Goal: Task Accomplishment & Management: Use online tool/utility

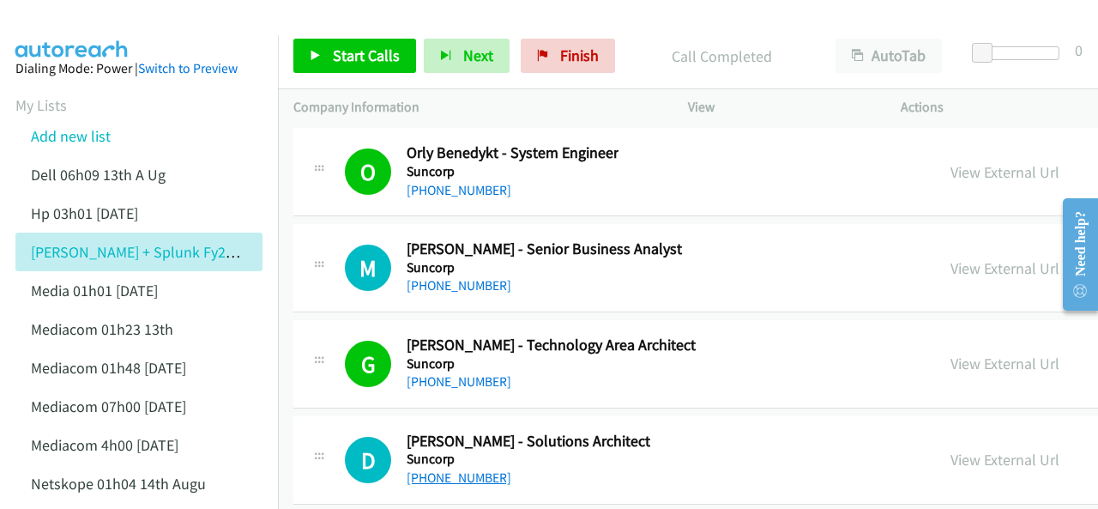
click at [462, 469] on link "[PHONE_NUMBER]" at bounding box center [459, 477] width 105 height 16
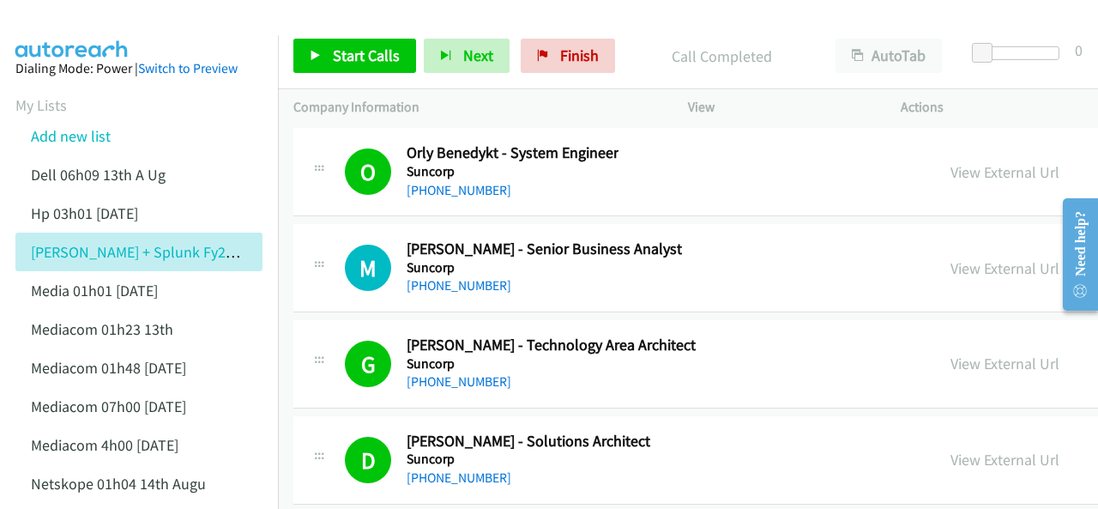
scroll to position [33383, 0]
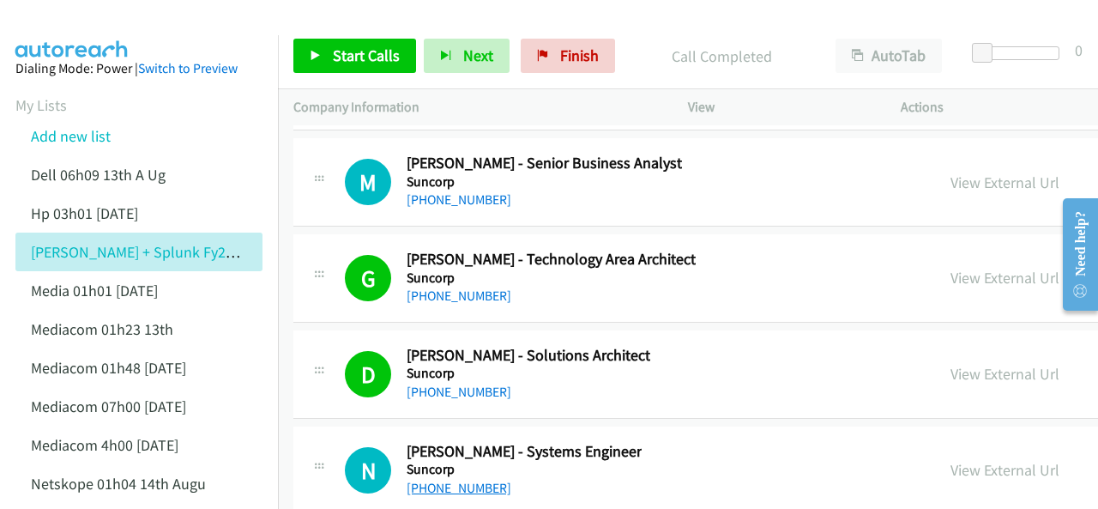
click at [462, 480] on link "[PHONE_NUMBER]" at bounding box center [459, 488] width 105 height 16
click at [82, 23] on img at bounding box center [72, 30] width 129 height 60
click at [105, 17] on img at bounding box center [72, 30] width 129 height 60
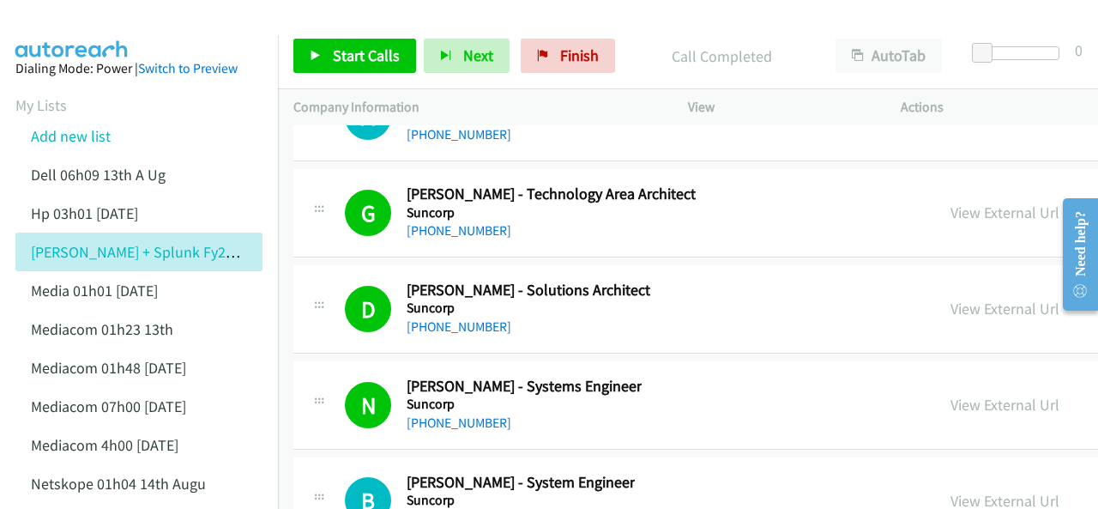
scroll to position [33469, 0]
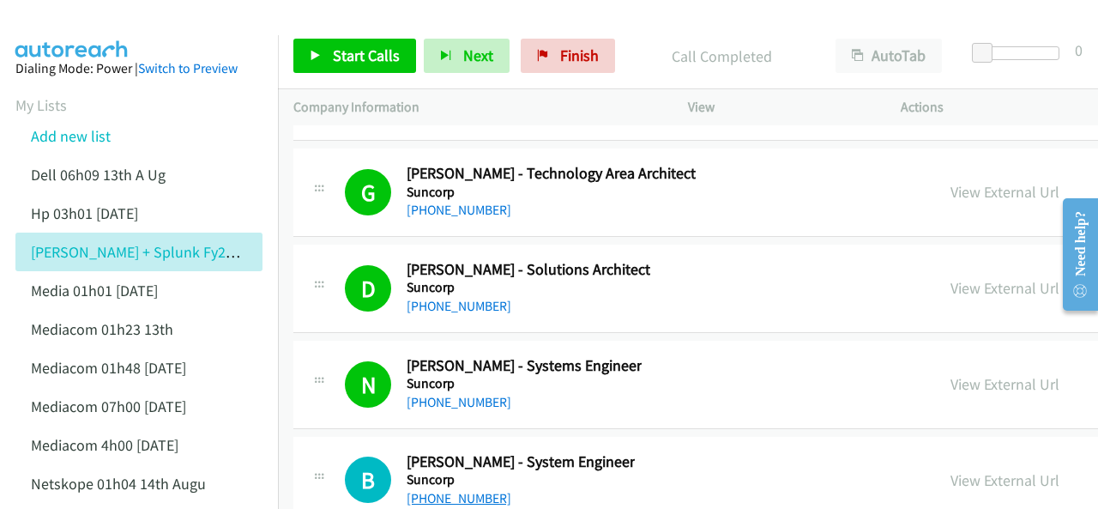
click at [470, 490] on link "[PHONE_NUMBER]" at bounding box center [459, 498] width 105 height 16
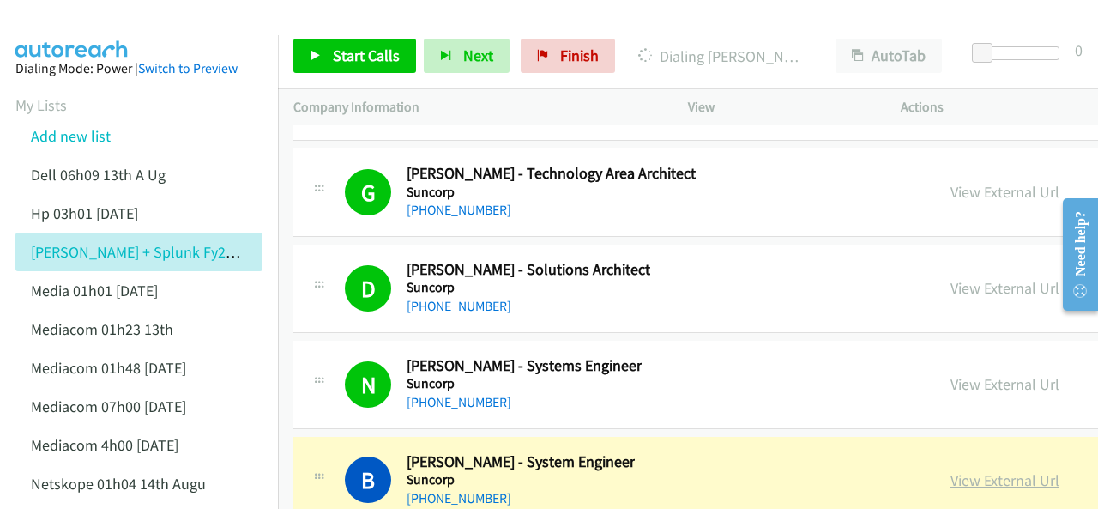
click at [951, 470] on link "View External Url" at bounding box center [1005, 480] width 109 height 20
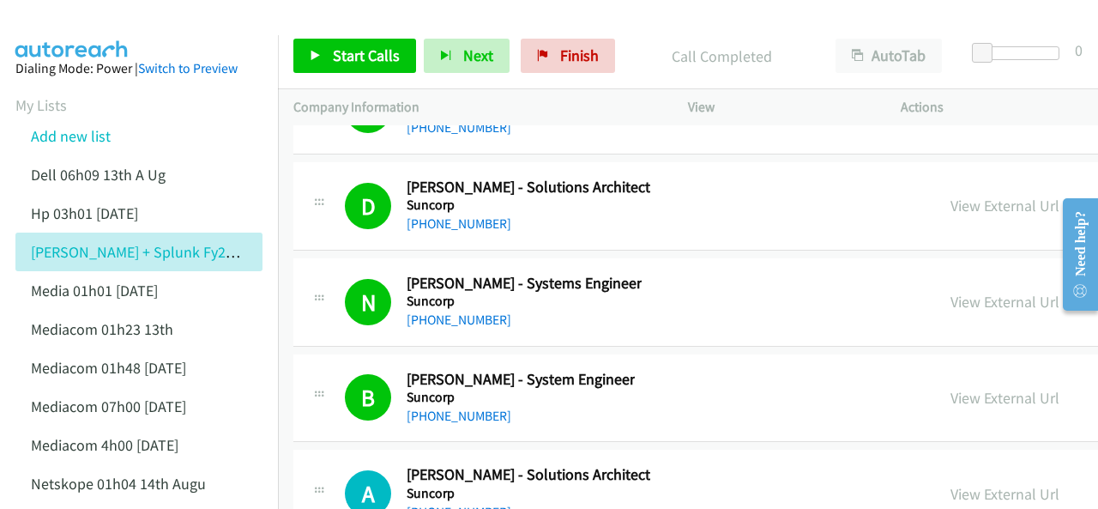
scroll to position [33555, 0]
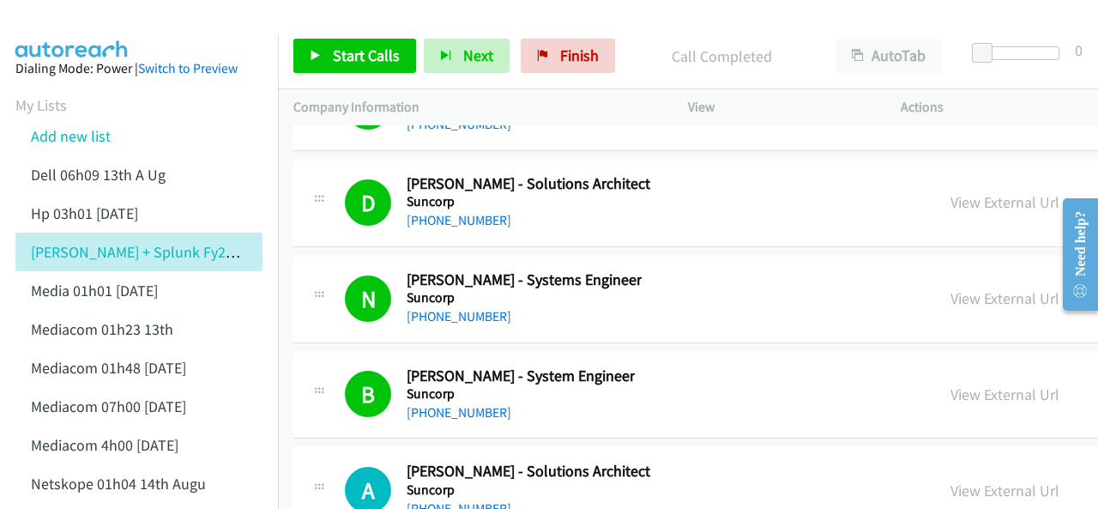
click at [445, 500] on link "[PHONE_NUMBER]" at bounding box center [459, 508] width 105 height 16
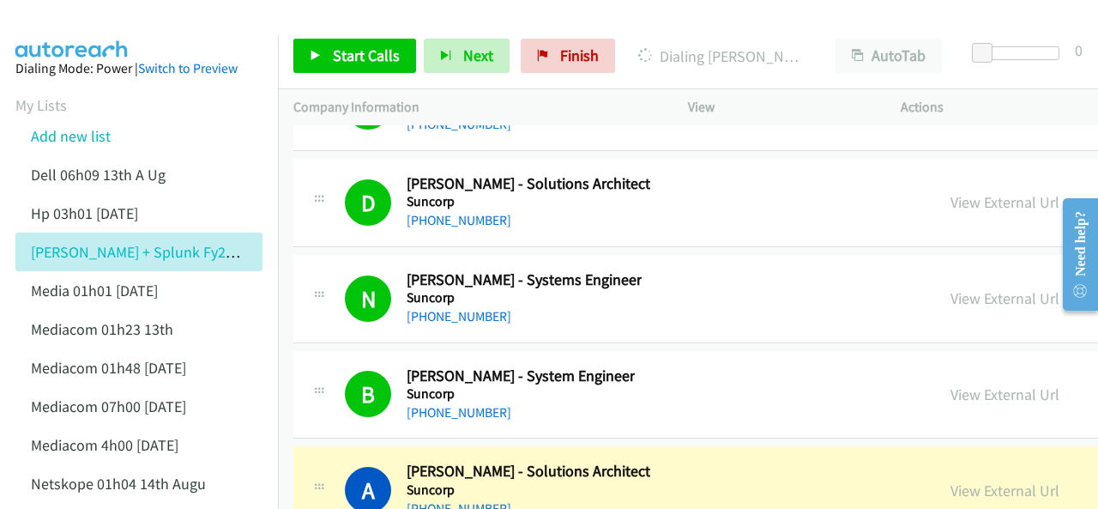
click at [74, 16] on img at bounding box center [72, 30] width 129 height 60
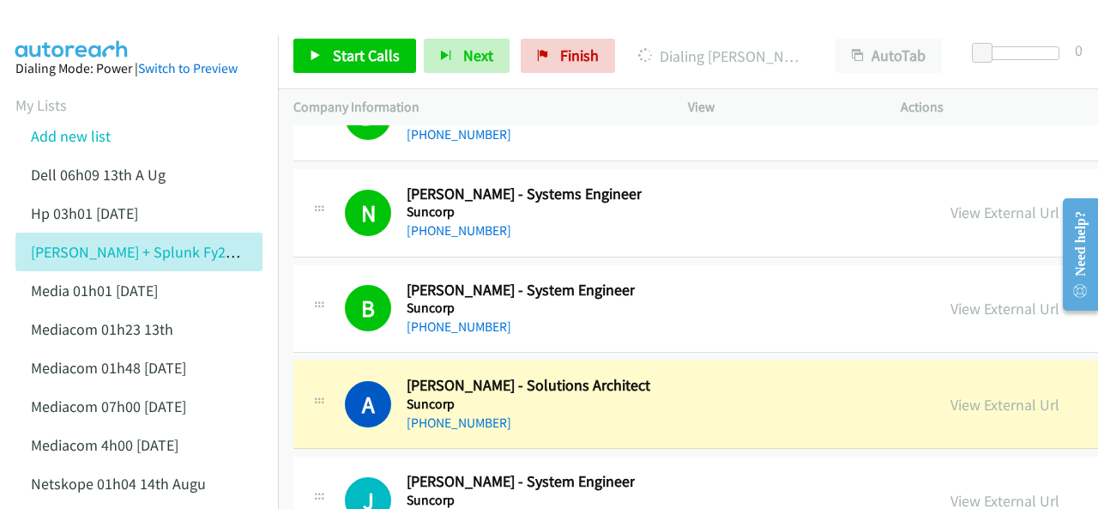
click at [71, 20] on img at bounding box center [72, 30] width 129 height 60
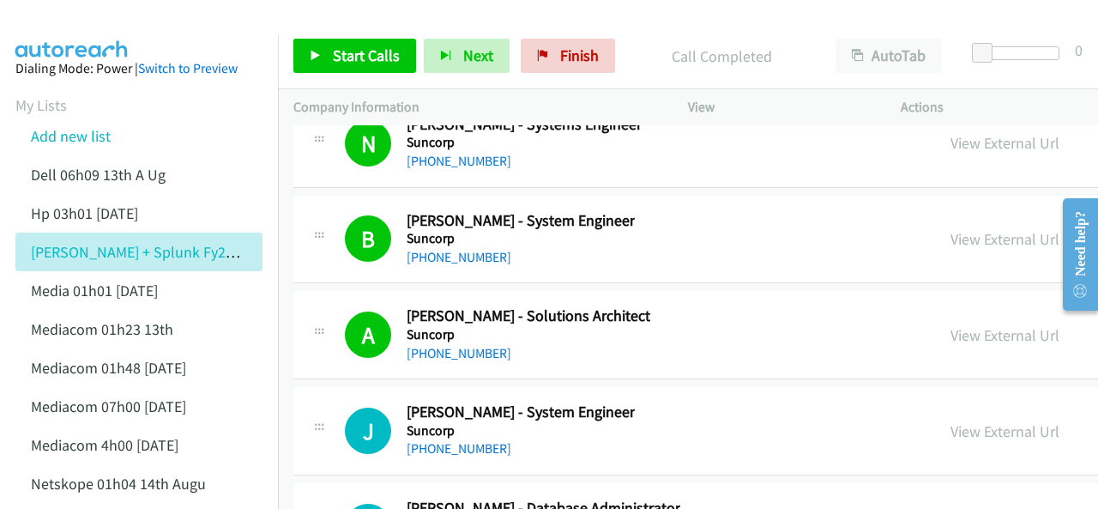
scroll to position [33726, 0]
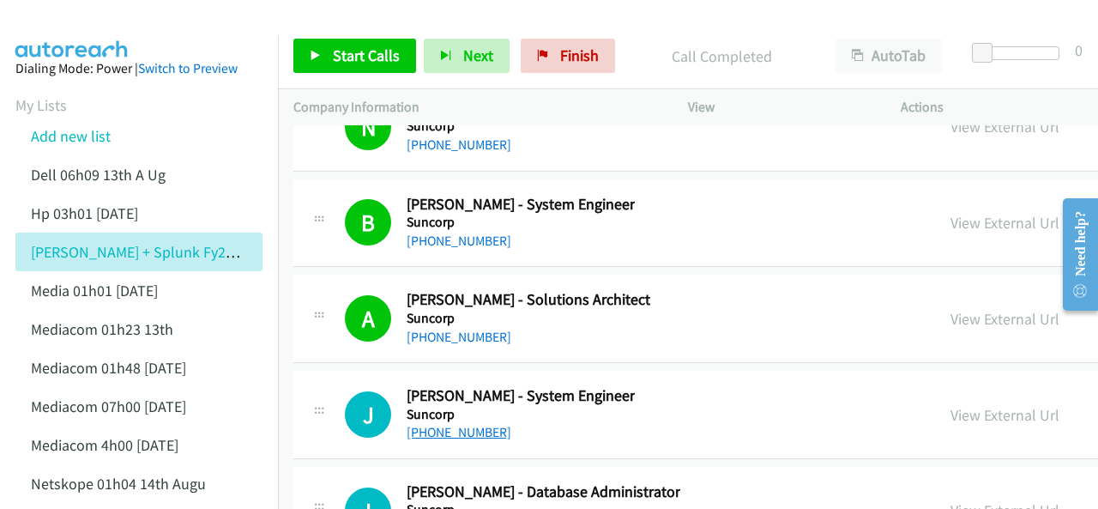
click at [439, 424] on link "[PHONE_NUMBER]" at bounding box center [459, 432] width 105 height 16
click at [70, 25] on img at bounding box center [72, 30] width 129 height 60
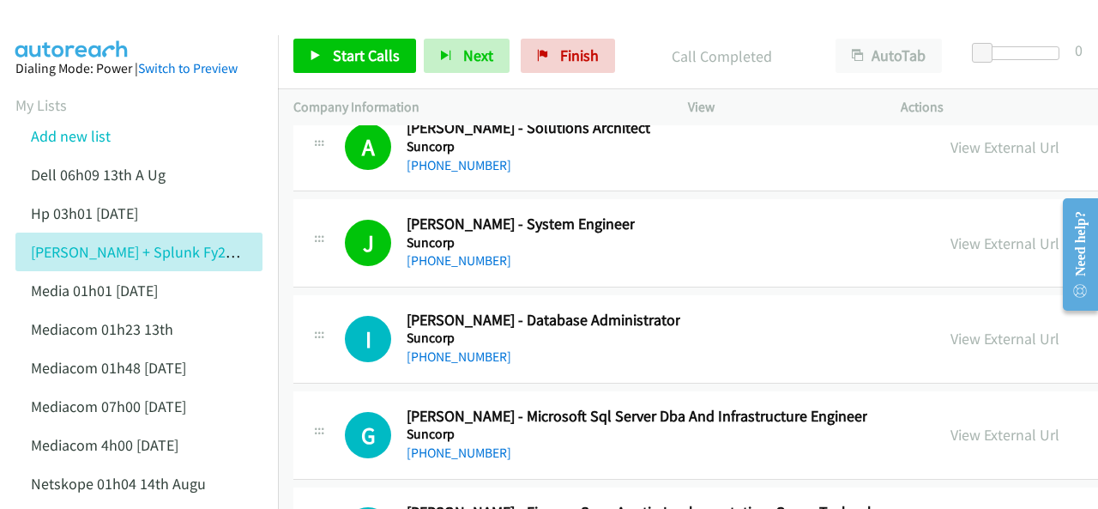
scroll to position [33812, 0]
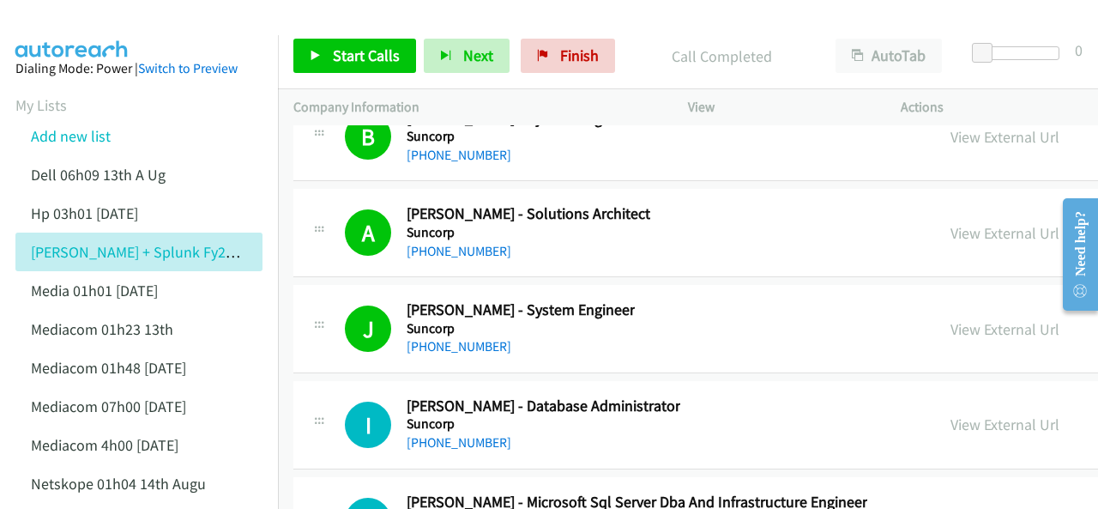
click at [78, 27] on img at bounding box center [72, 30] width 129 height 60
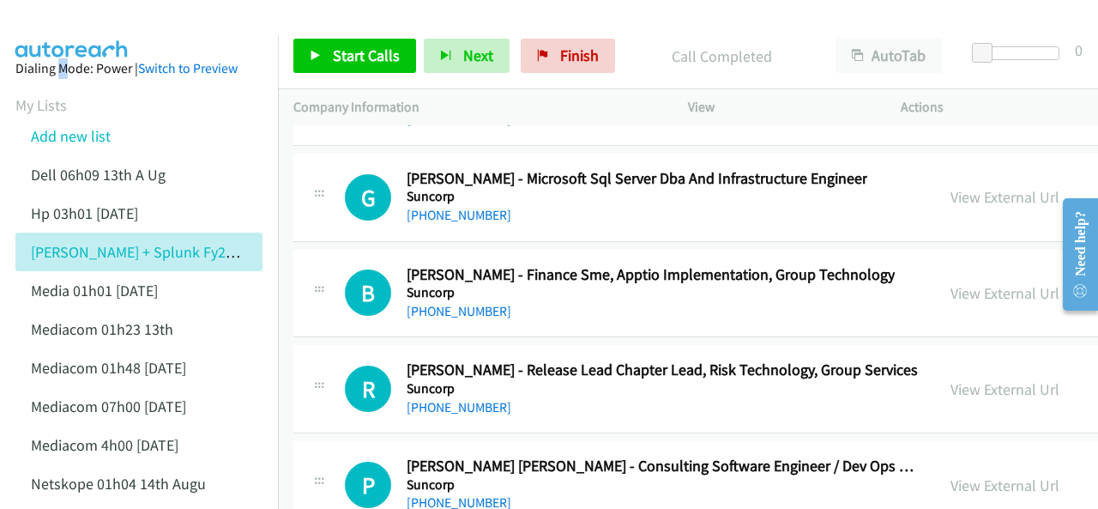
scroll to position [34155, 0]
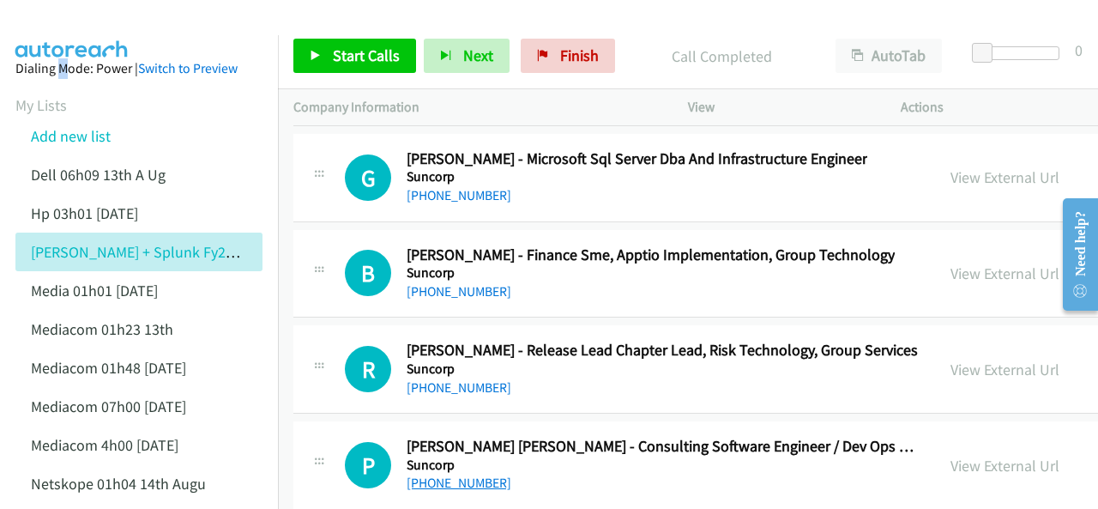
click at [448, 475] on link "[PHONE_NUMBER]" at bounding box center [459, 483] width 105 height 16
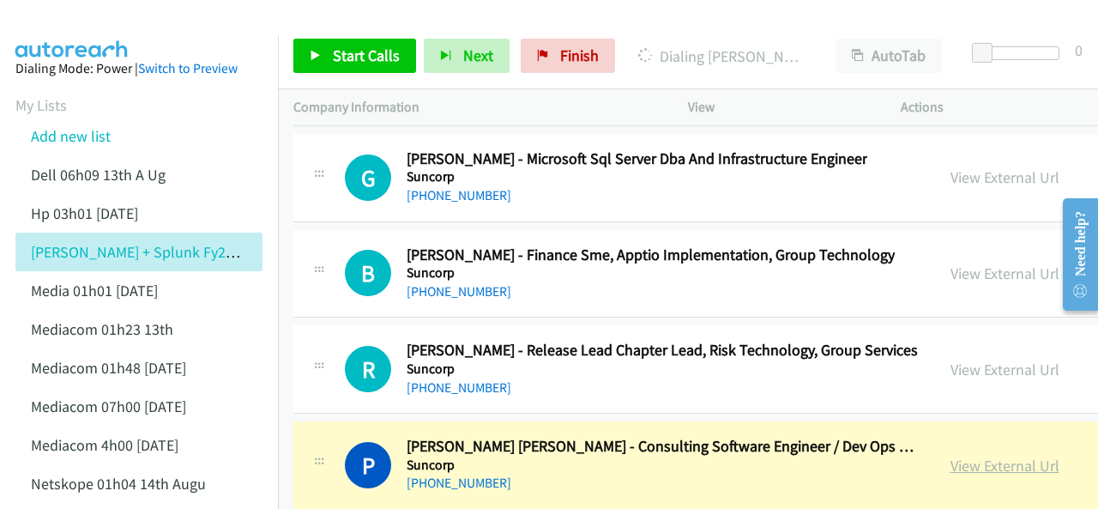
click at [954, 456] on link "View External Url" at bounding box center [1005, 466] width 109 height 20
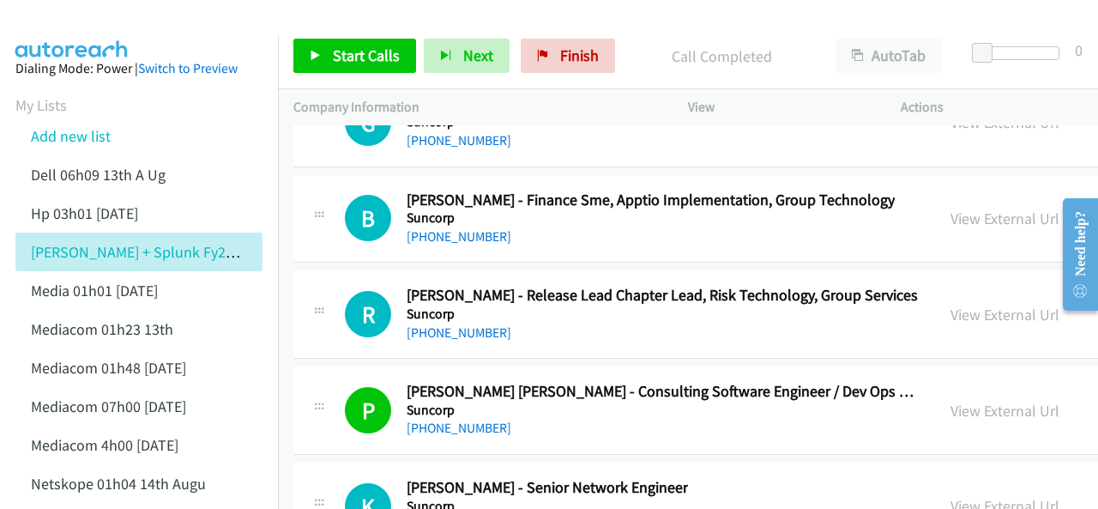
scroll to position [34241, 0]
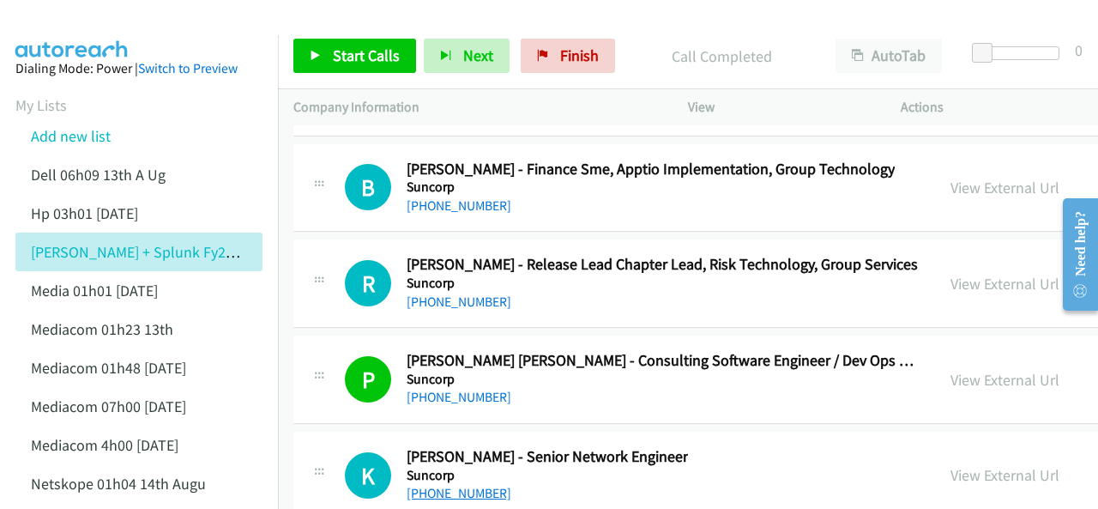
click at [456, 485] on link "[PHONE_NUMBER]" at bounding box center [459, 493] width 105 height 16
click at [84, 30] on img at bounding box center [72, 30] width 129 height 60
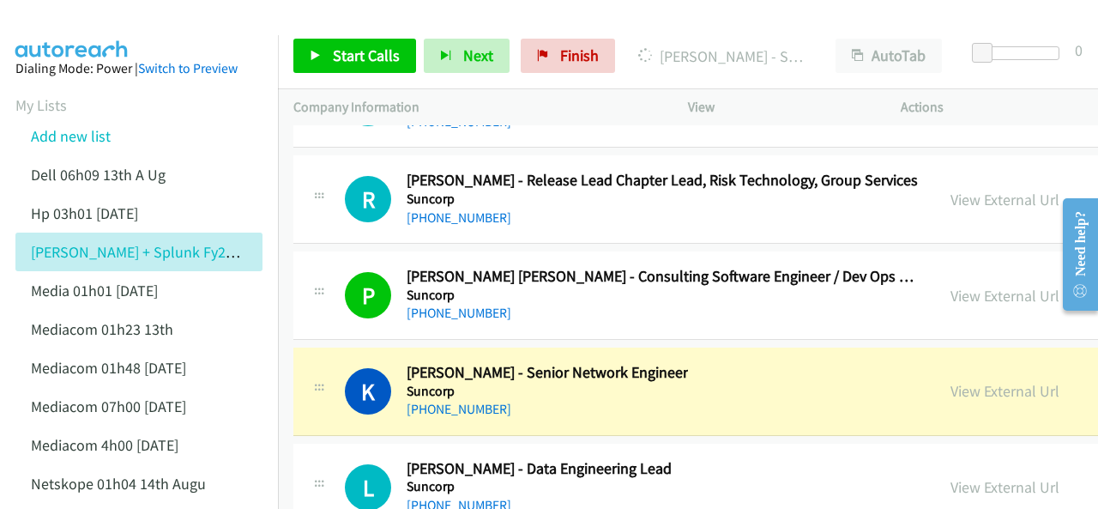
scroll to position [34327, 0]
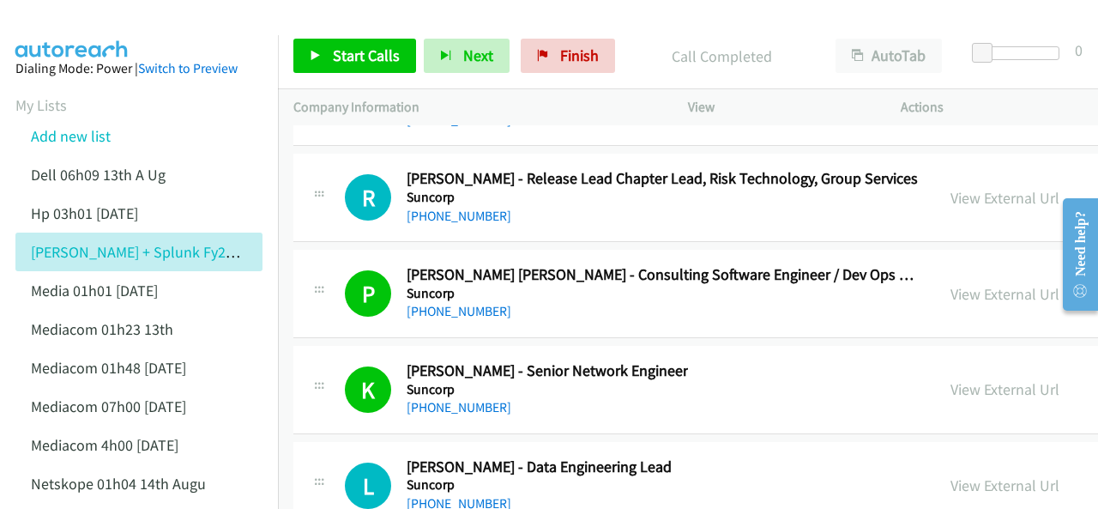
click at [47, 21] on img at bounding box center [72, 30] width 129 height 60
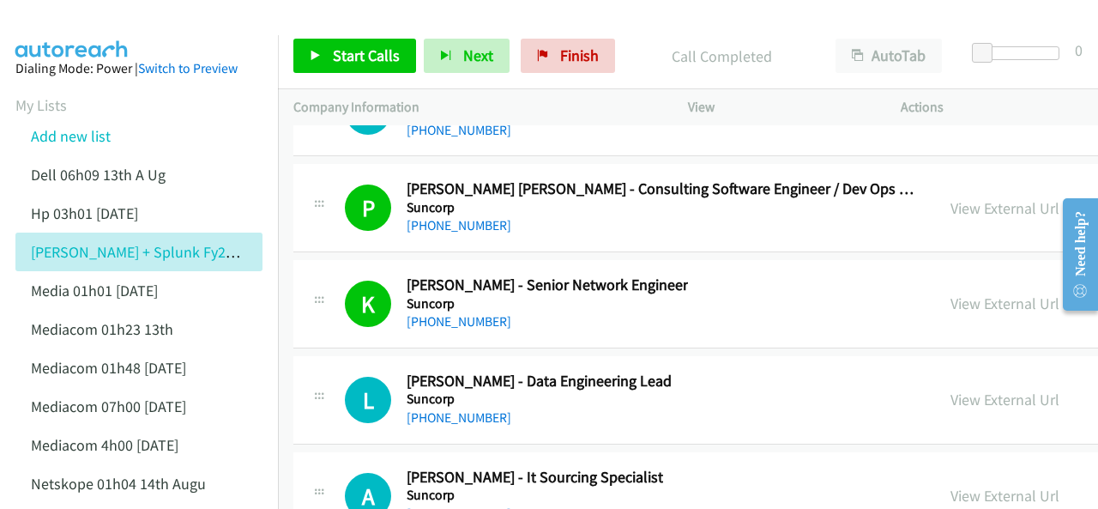
click at [55, 23] on img at bounding box center [72, 30] width 129 height 60
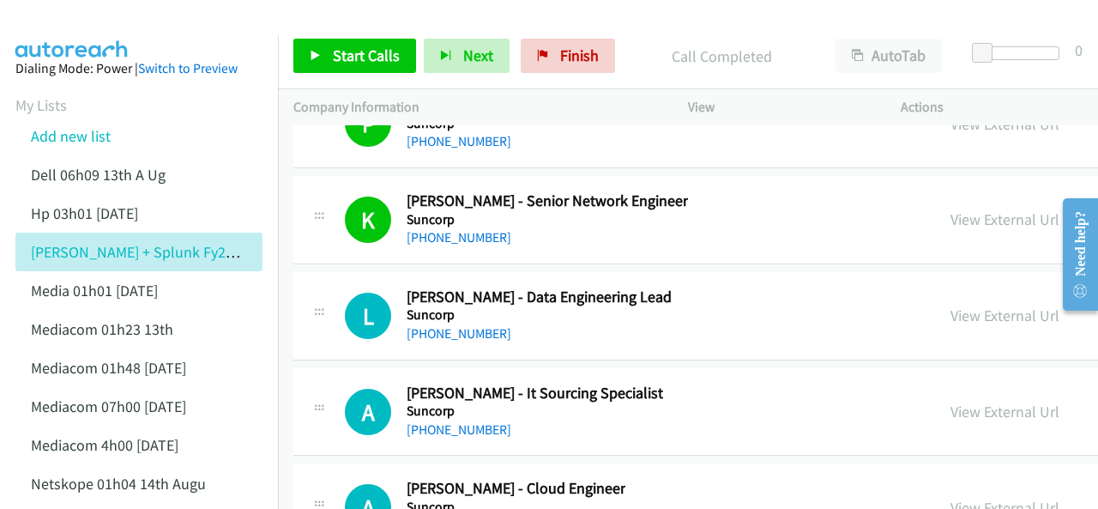
scroll to position [34499, 0]
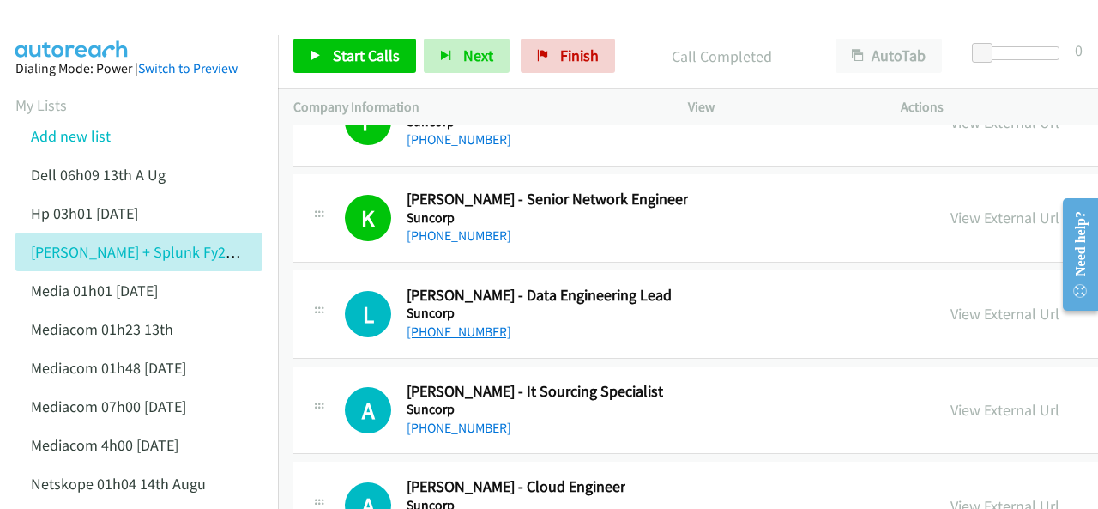
click at [445, 324] on link "[PHONE_NUMBER]" at bounding box center [459, 332] width 105 height 16
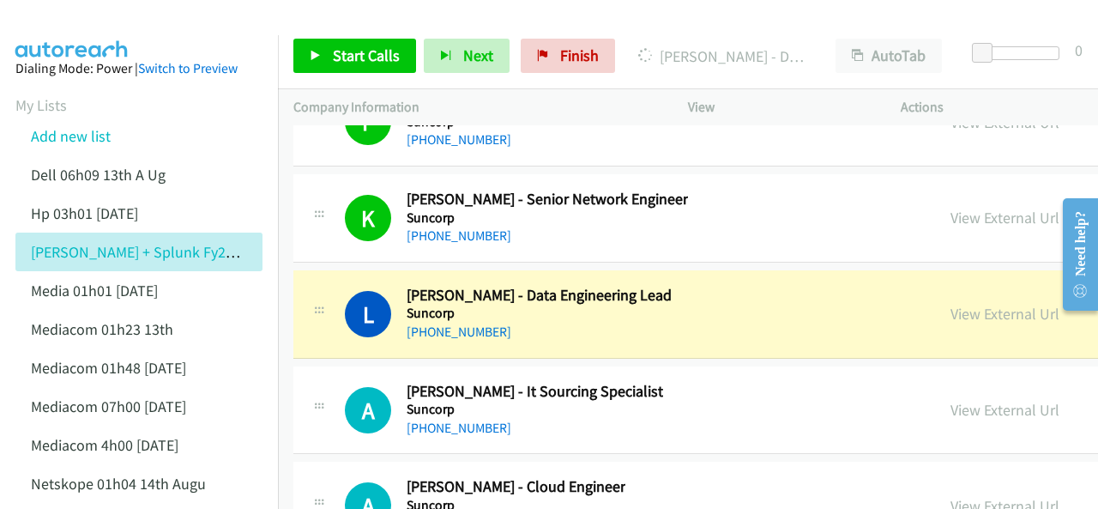
click at [89, 21] on img at bounding box center [72, 30] width 129 height 60
click at [84, 23] on img at bounding box center [72, 30] width 129 height 60
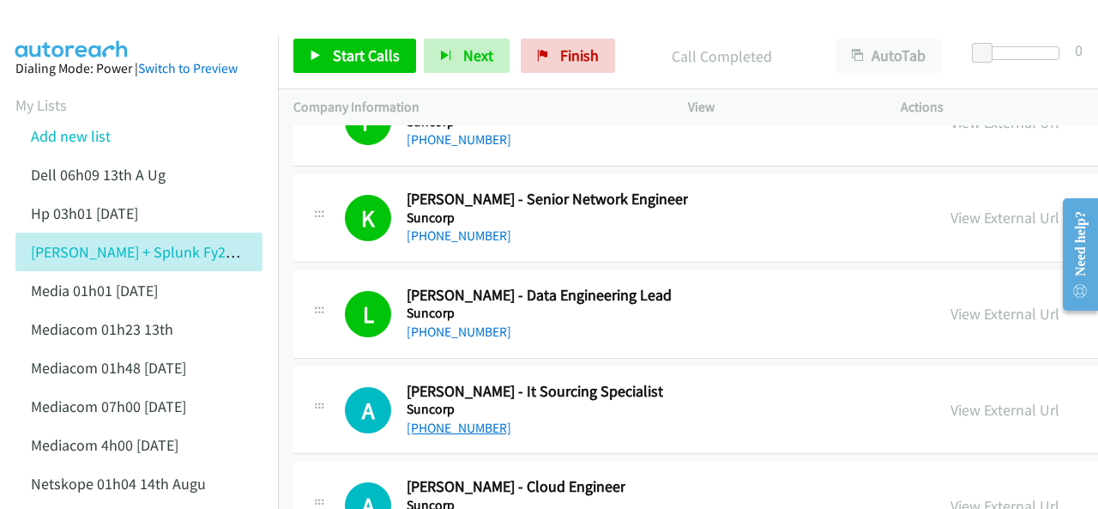
click at [453, 420] on link "[PHONE_NUMBER]" at bounding box center [459, 428] width 105 height 16
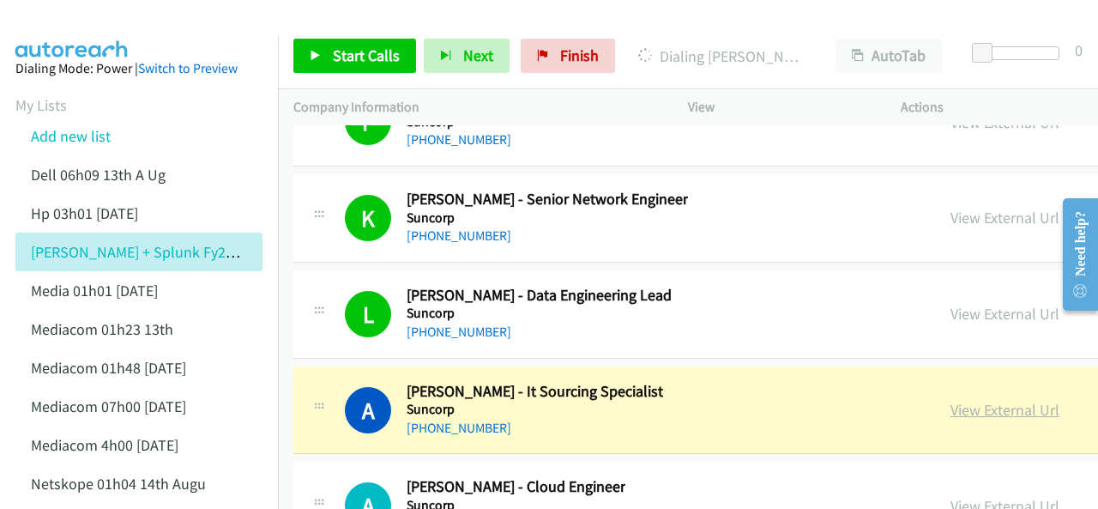
click at [952, 400] on link "View External Url" at bounding box center [1005, 410] width 109 height 20
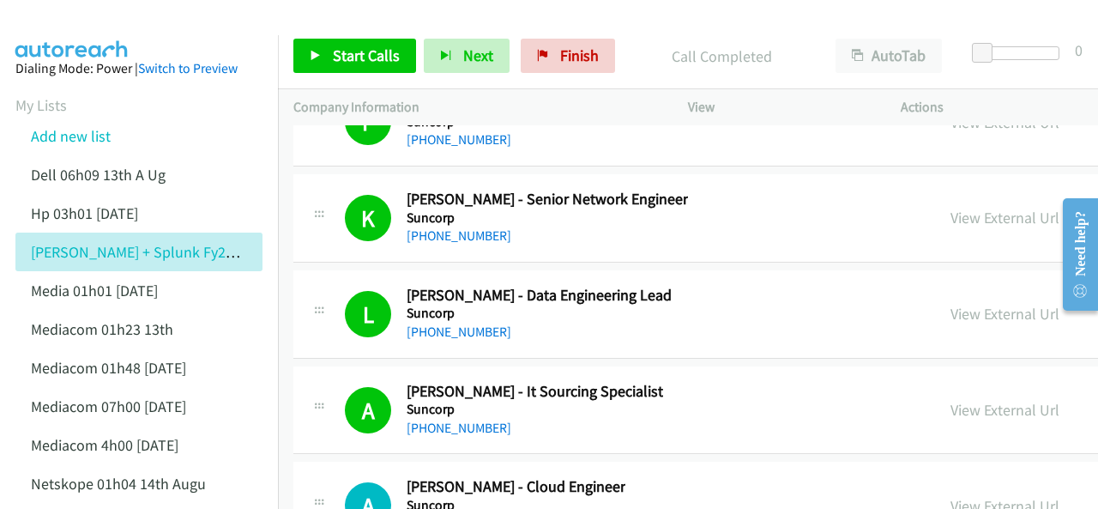
scroll to position [34584, 0]
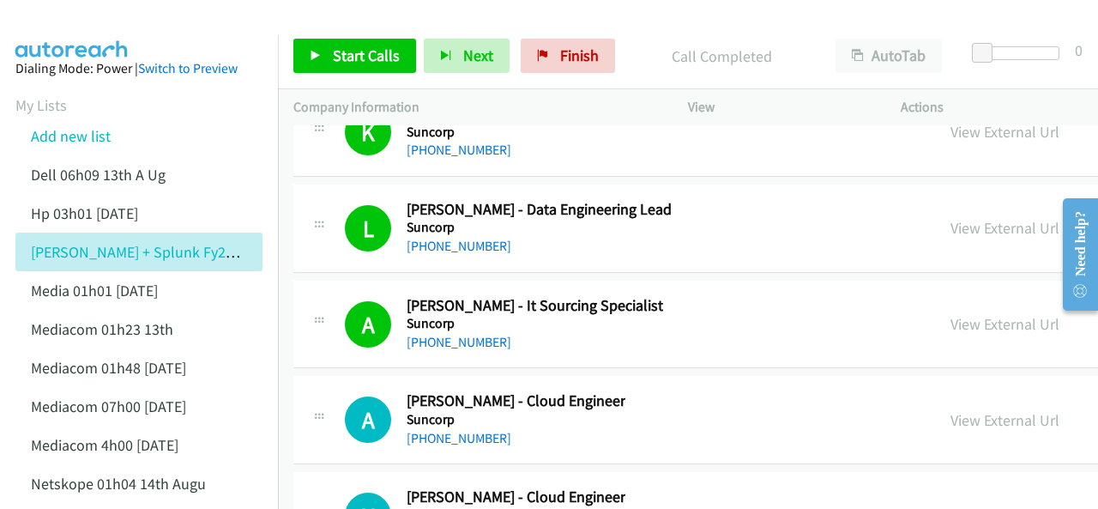
click at [440, 428] on div "[PHONE_NUMBER]" at bounding box center [516, 438] width 219 height 21
click at [441, 430] on link "[PHONE_NUMBER]" at bounding box center [459, 438] width 105 height 16
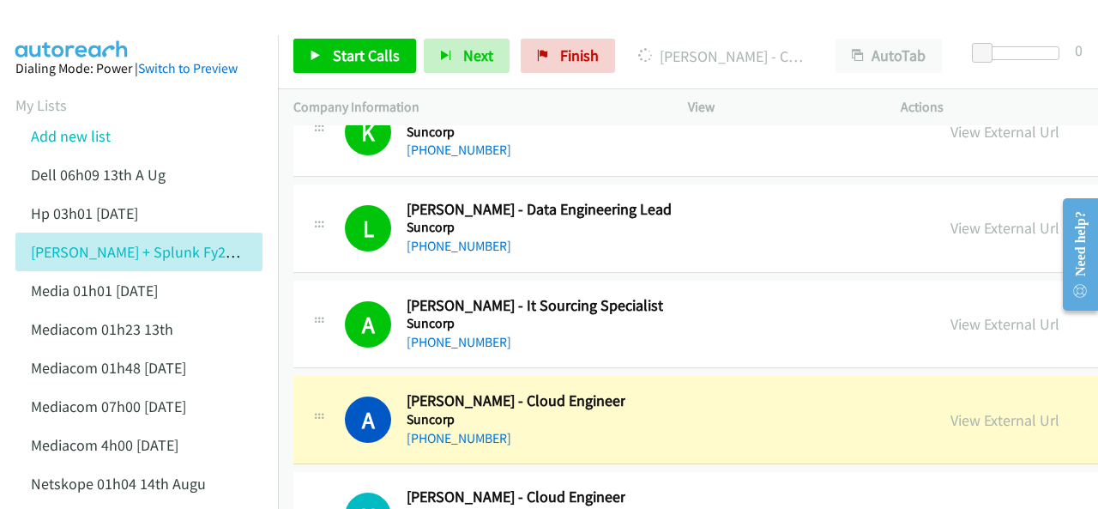
click at [56, 19] on img at bounding box center [72, 30] width 129 height 60
click at [150, 21] on div at bounding box center [541, 33] width 1083 height 66
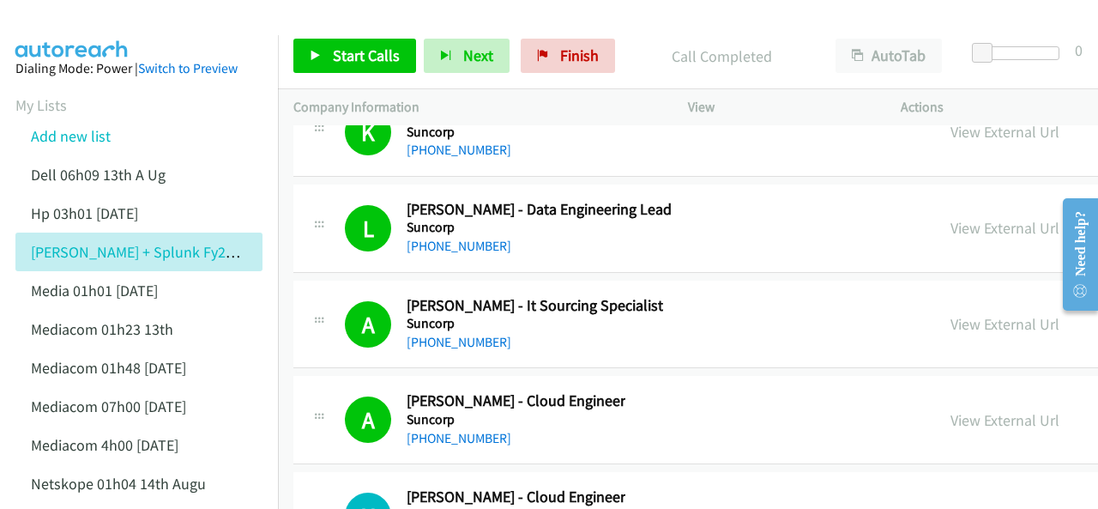
click at [53, 18] on img at bounding box center [72, 30] width 129 height 60
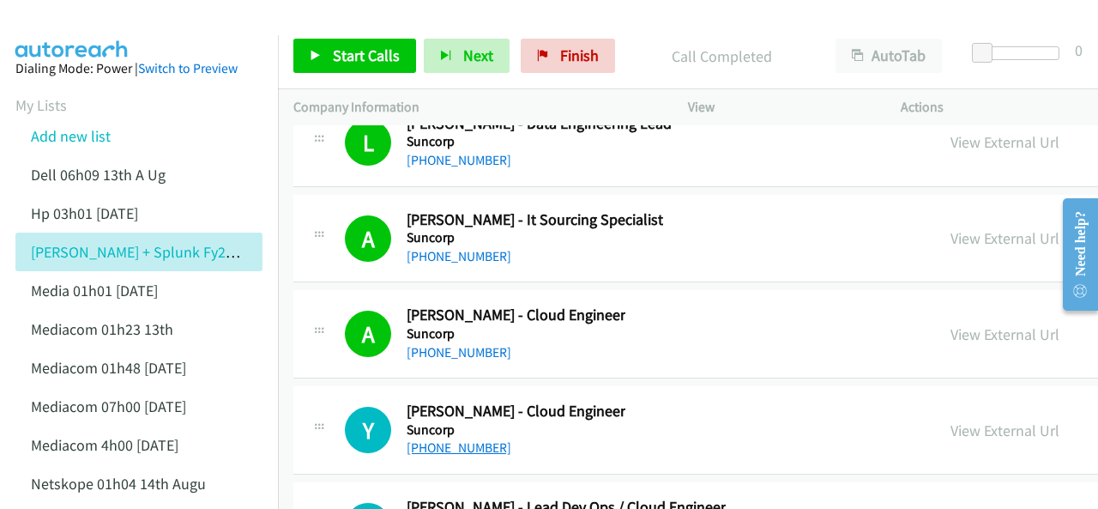
click at [469, 439] on link "[PHONE_NUMBER]" at bounding box center [459, 447] width 105 height 16
click at [80, 20] on img at bounding box center [72, 30] width 129 height 60
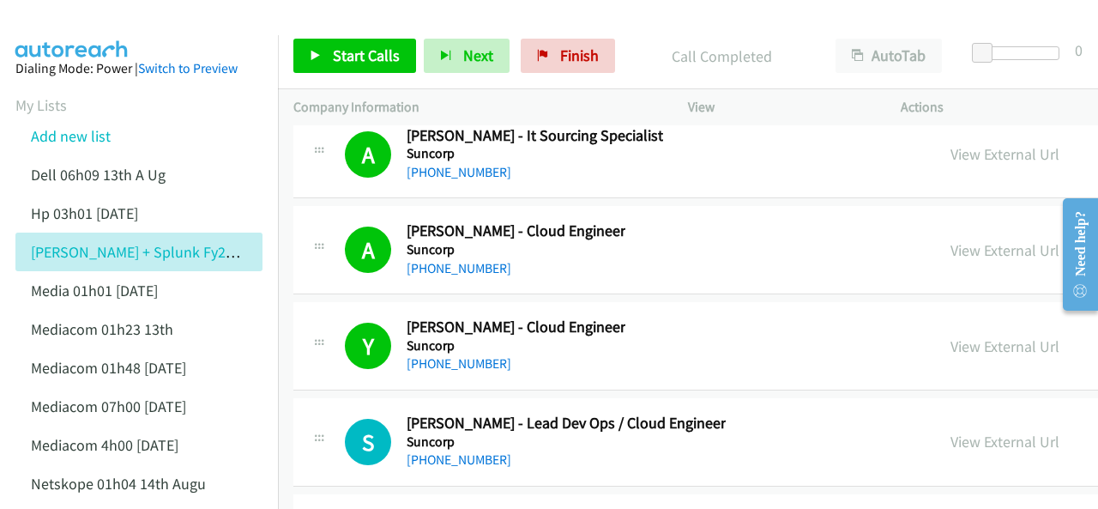
scroll to position [34756, 0]
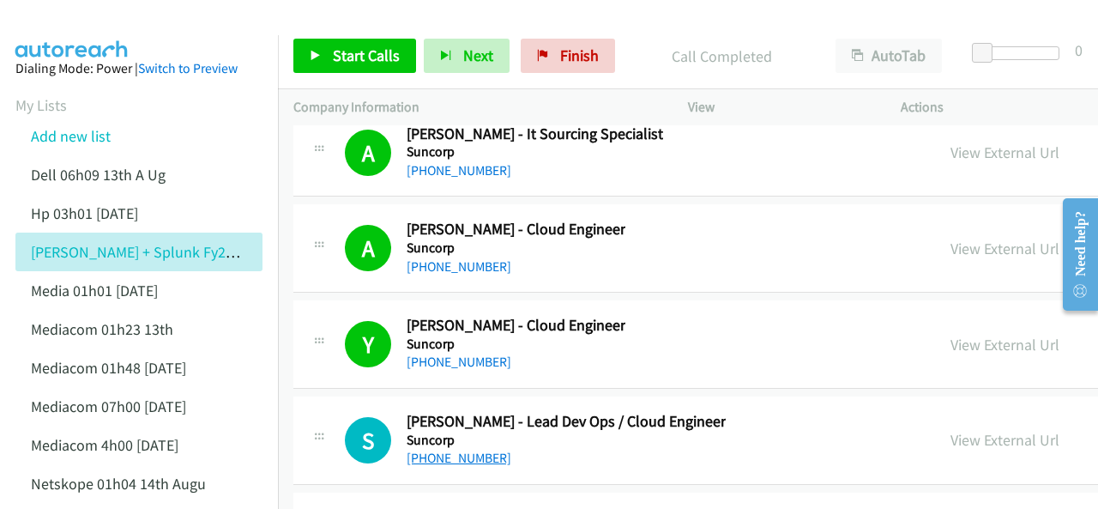
click at [445, 450] on link "[PHONE_NUMBER]" at bounding box center [459, 458] width 105 height 16
click at [81, 18] on img at bounding box center [72, 30] width 129 height 60
click at [70, 15] on img at bounding box center [72, 30] width 129 height 60
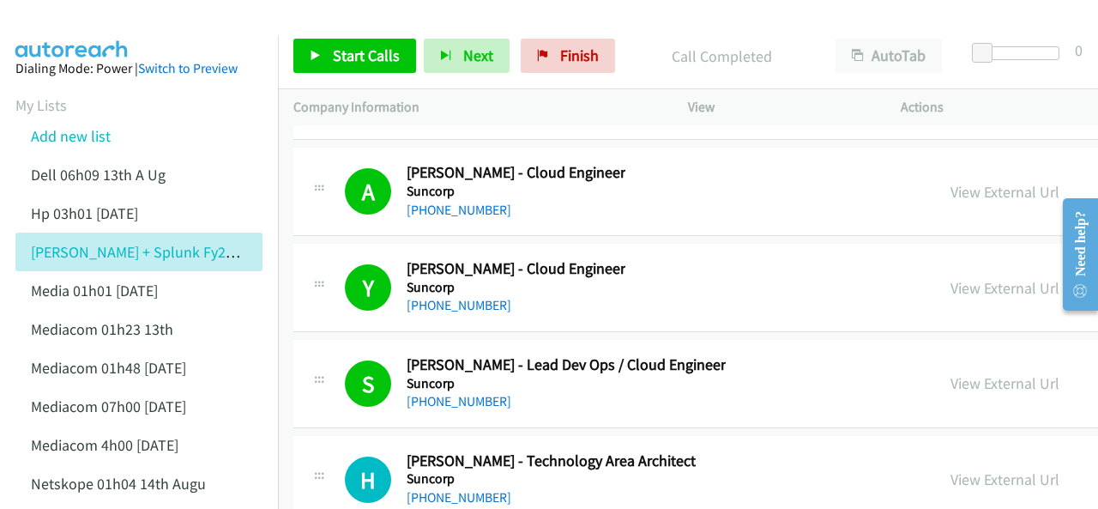
scroll to position [34842, 0]
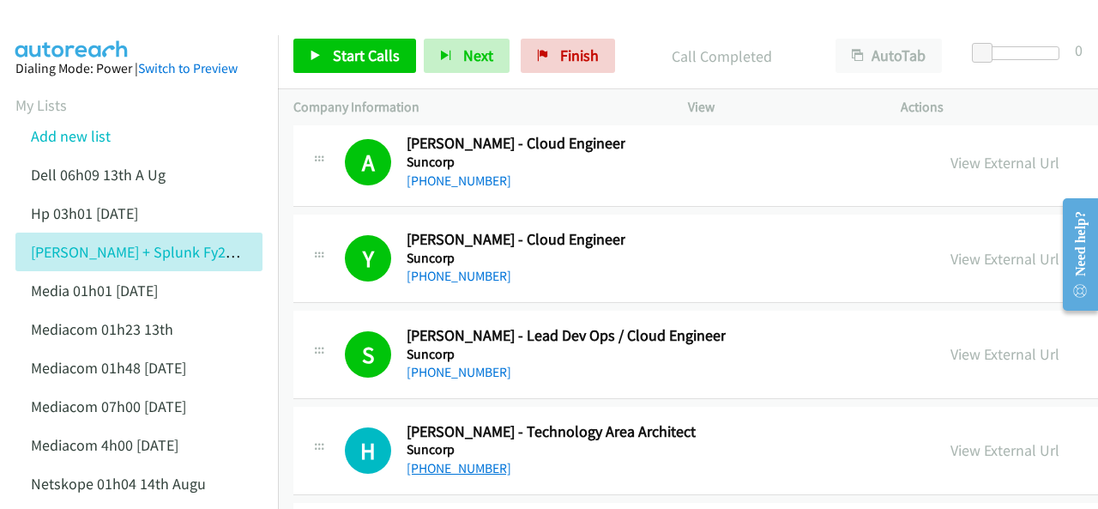
click at [445, 460] on link "[PHONE_NUMBER]" at bounding box center [459, 468] width 105 height 16
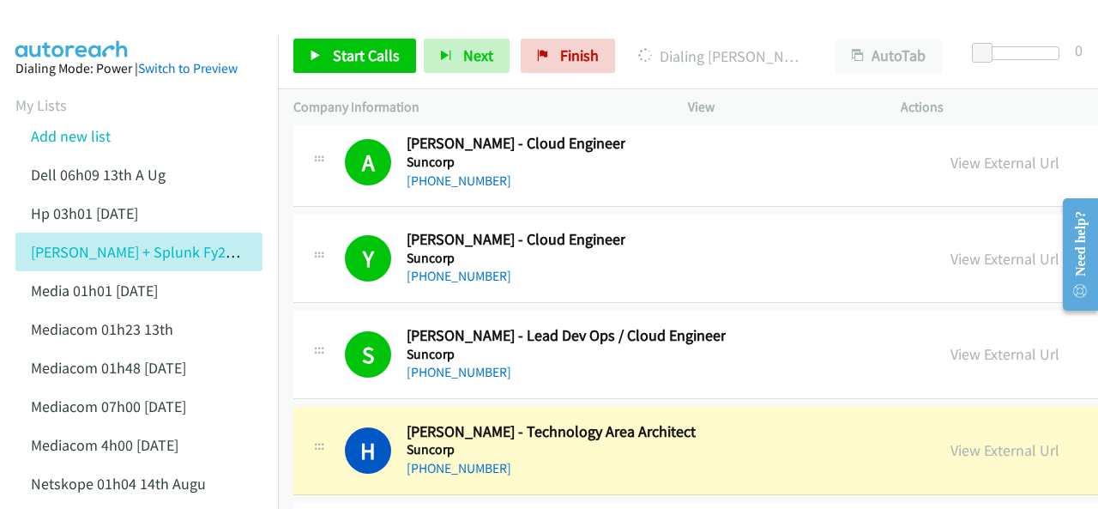
click at [162, 27] on div at bounding box center [541, 33] width 1083 height 66
click at [43, 16] on img at bounding box center [72, 30] width 129 height 60
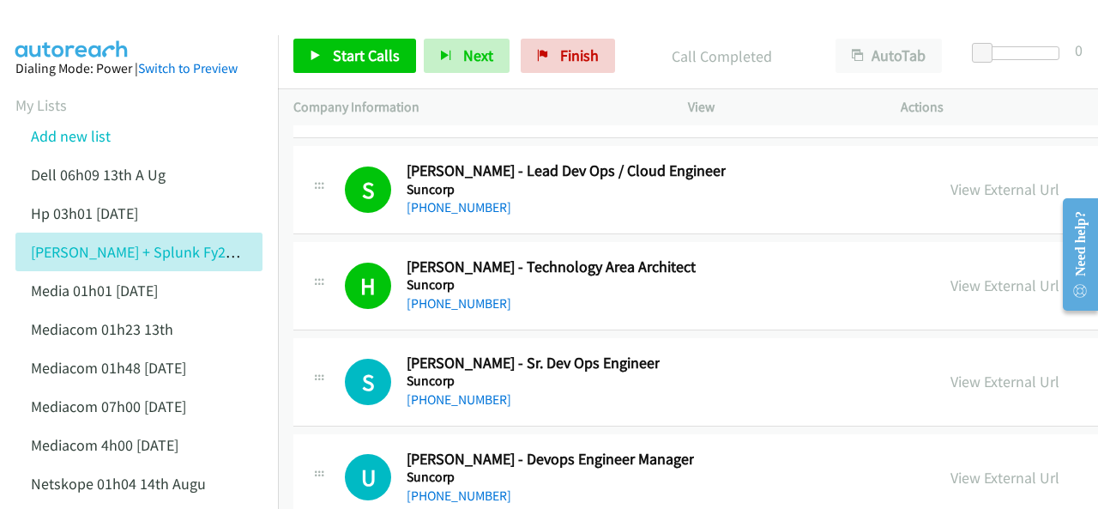
scroll to position [35014, 0]
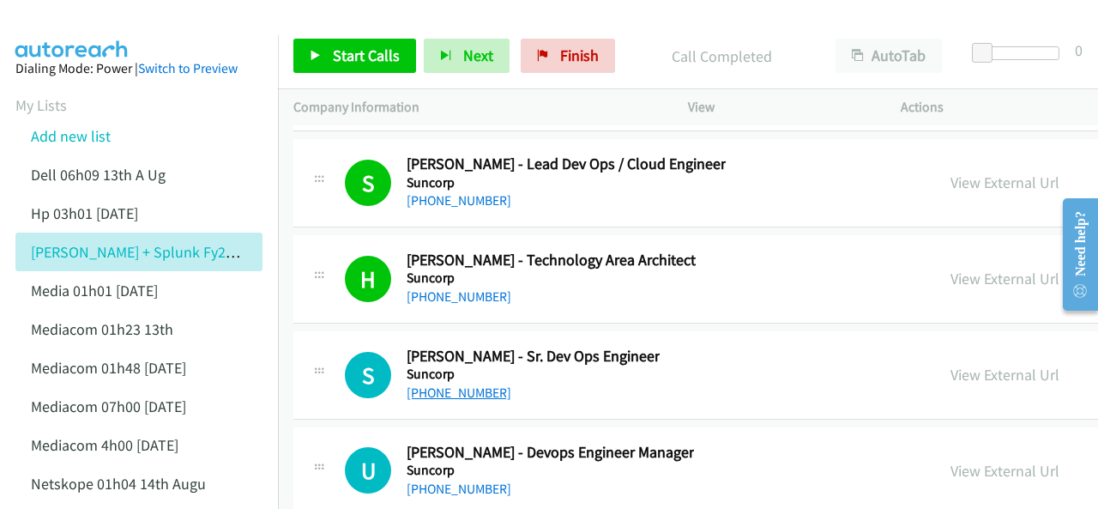
click at [469, 384] on link "[PHONE_NUMBER]" at bounding box center [459, 392] width 105 height 16
click at [88, 33] on img at bounding box center [72, 30] width 129 height 60
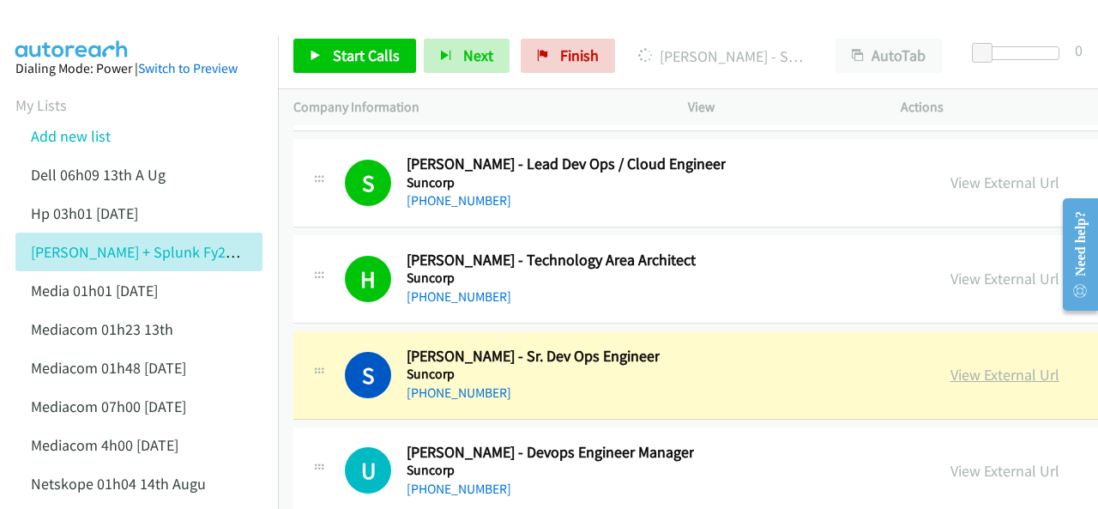
click at [953, 365] on link "View External Url" at bounding box center [1005, 375] width 109 height 20
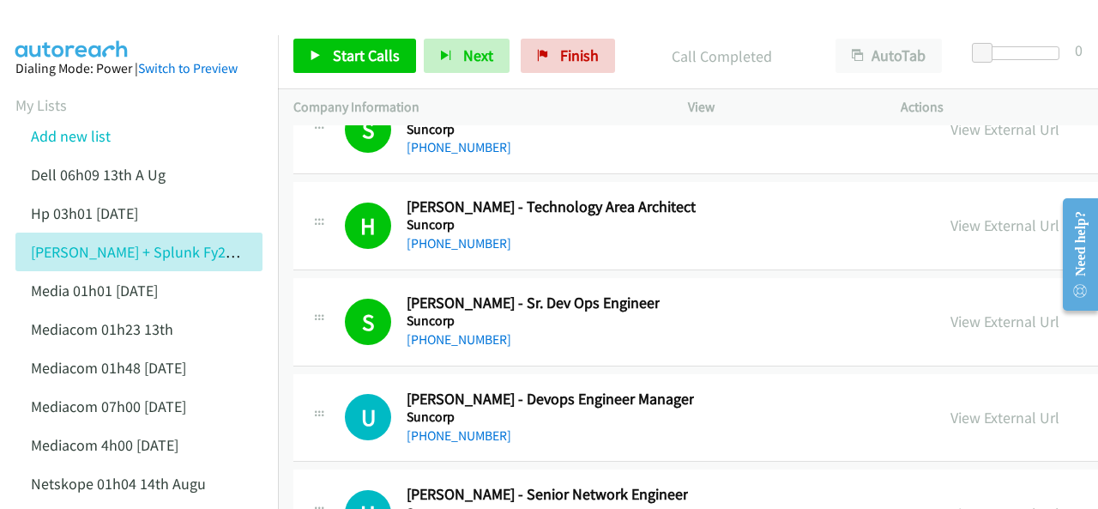
scroll to position [35099, 0]
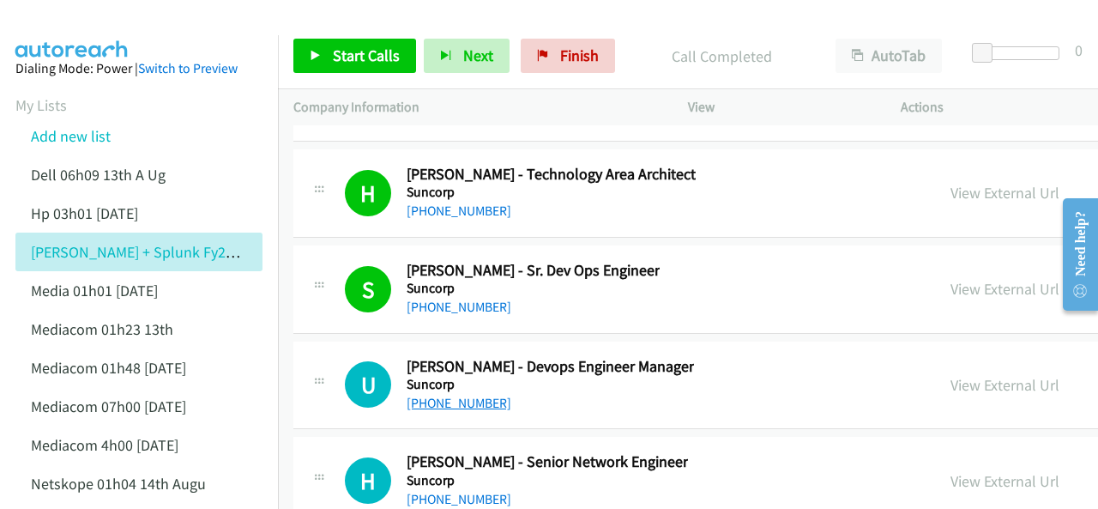
click at [453, 395] on link "[PHONE_NUMBER]" at bounding box center [459, 403] width 105 height 16
click at [86, 32] on img at bounding box center [72, 30] width 129 height 60
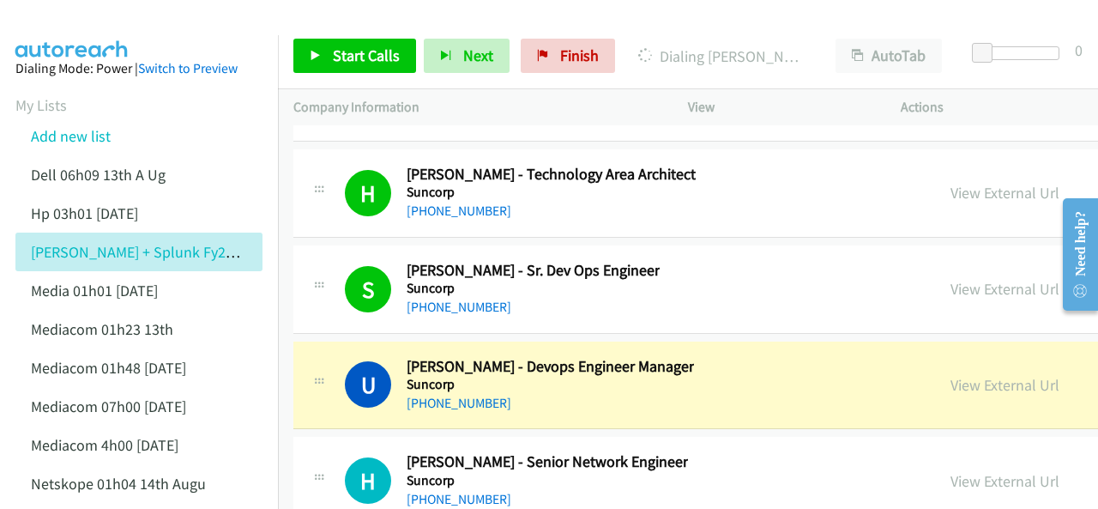
click at [81, 33] on img at bounding box center [72, 30] width 129 height 60
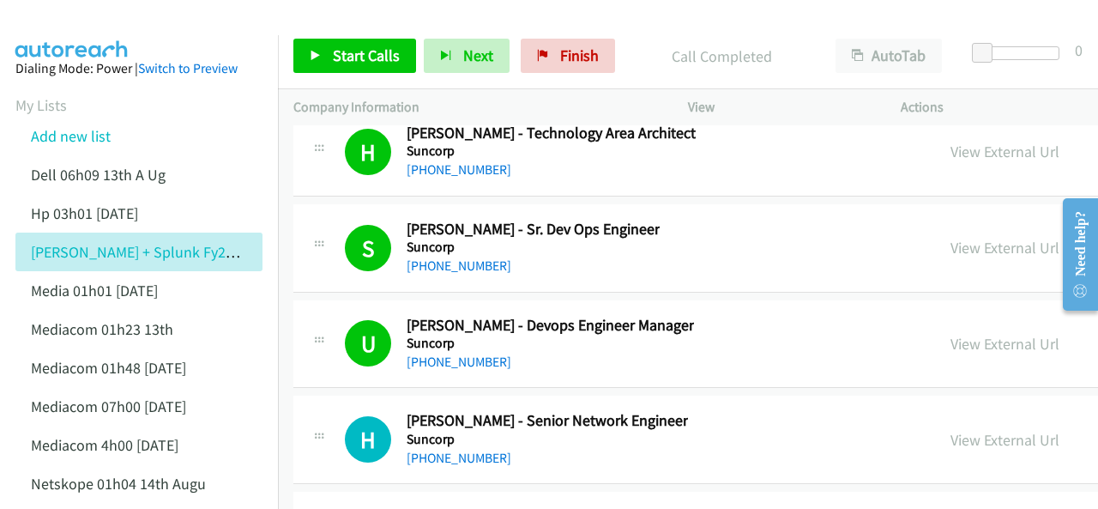
scroll to position [35185, 0]
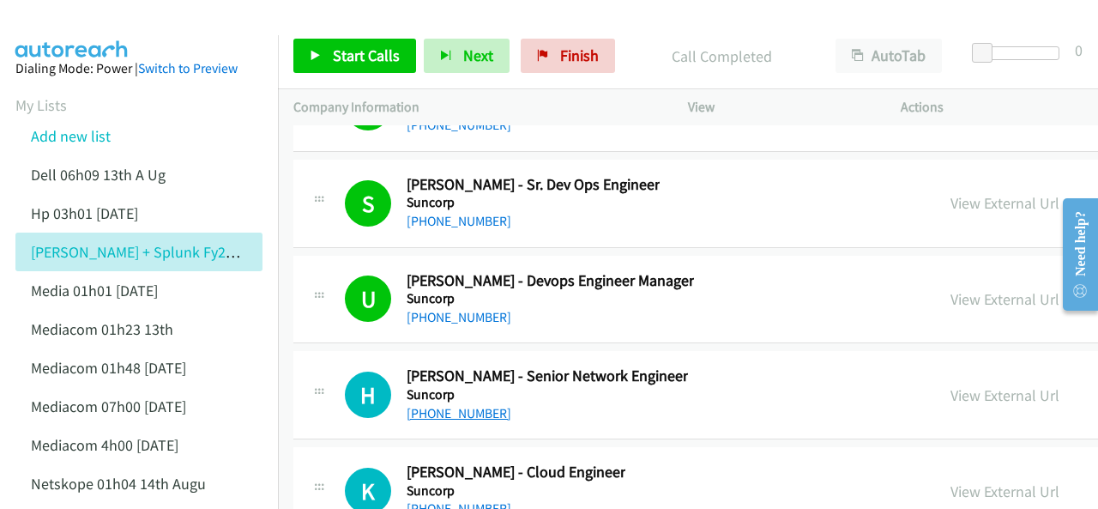
click at [469, 405] on link "[PHONE_NUMBER]" at bounding box center [459, 413] width 105 height 16
click at [108, 17] on img at bounding box center [72, 30] width 129 height 60
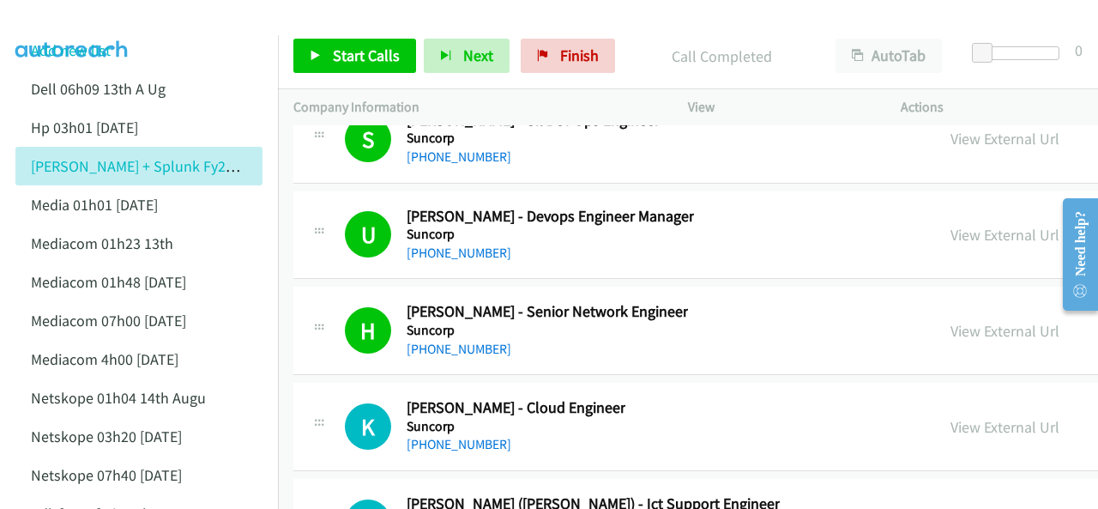
scroll to position [35271, 0]
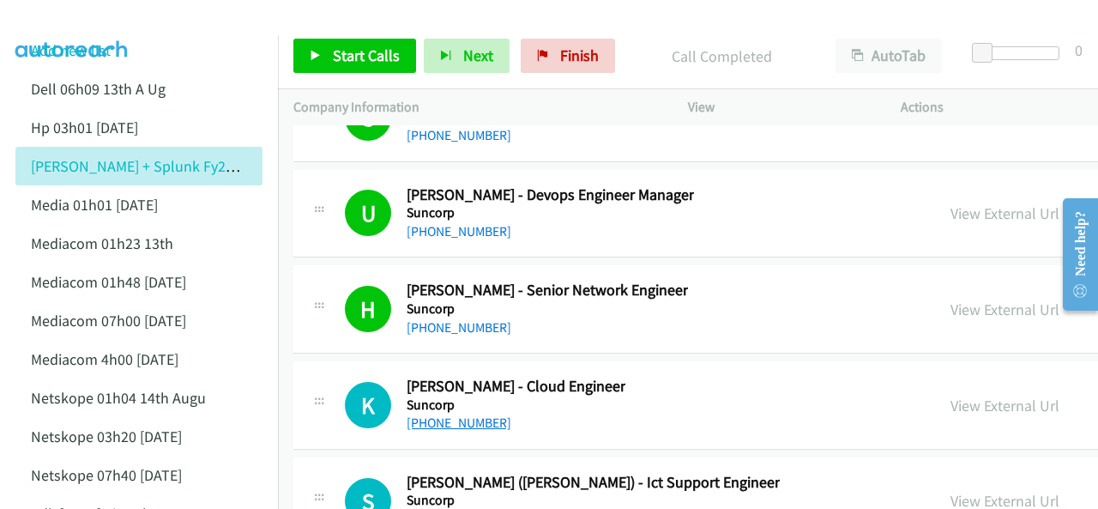
click at [468, 414] on link "[PHONE_NUMBER]" at bounding box center [459, 422] width 105 height 16
click at [82, 21] on img at bounding box center [72, 30] width 129 height 60
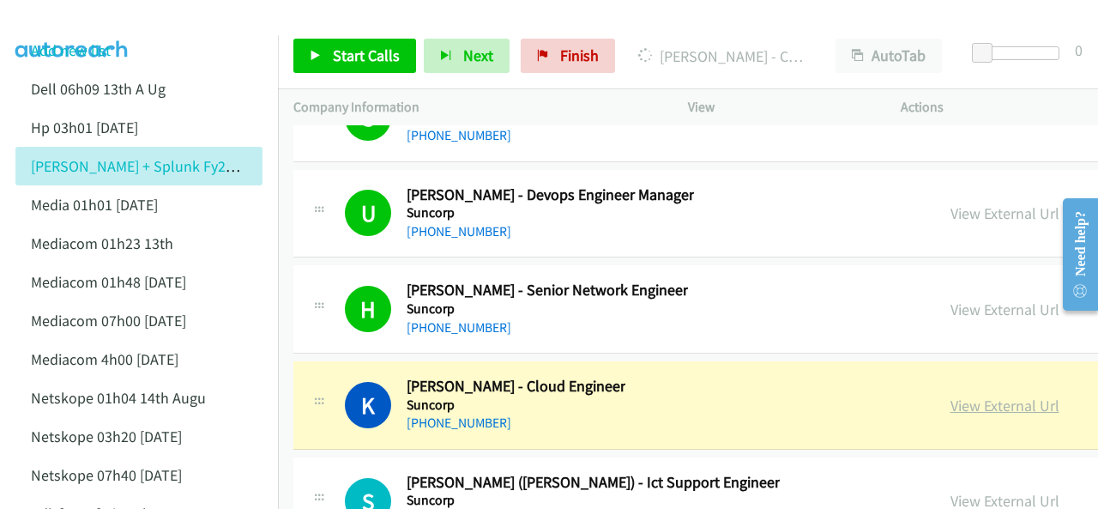
click at [967, 396] on link "View External Url" at bounding box center [1005, 406] width 109 height 20
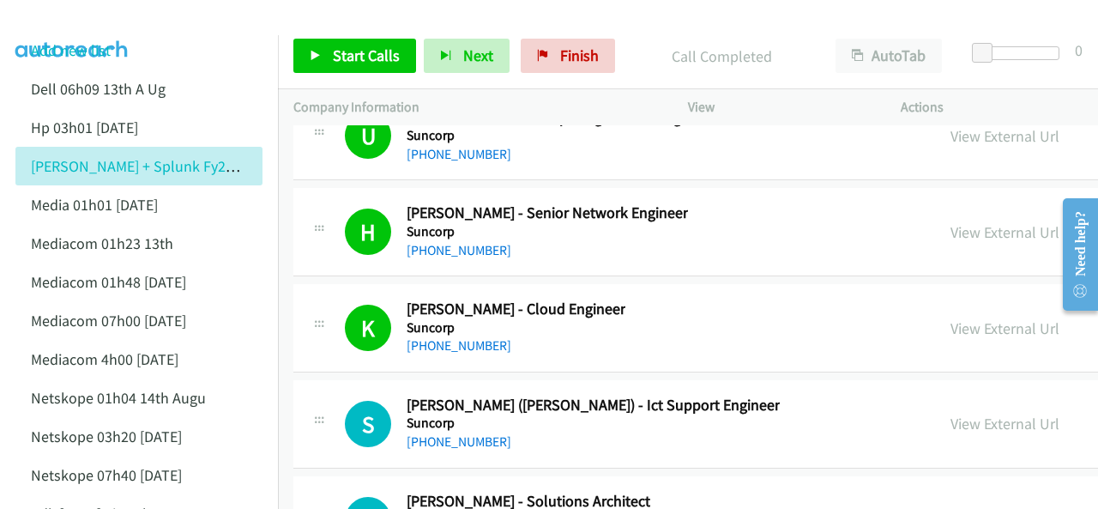
scroll to position [35357, 0]
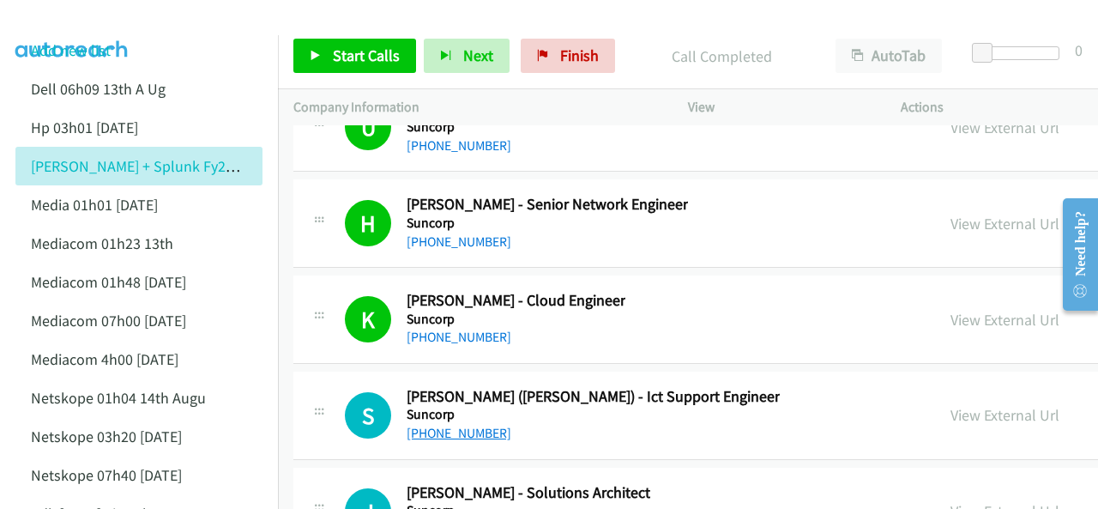
click at [438, 425] on link "[PHONE_NUMBER]" at bounding box center [459, 433] width 105 height 16
click at [96, 16] on img at bounding box center [72, 30] width 129 height 60
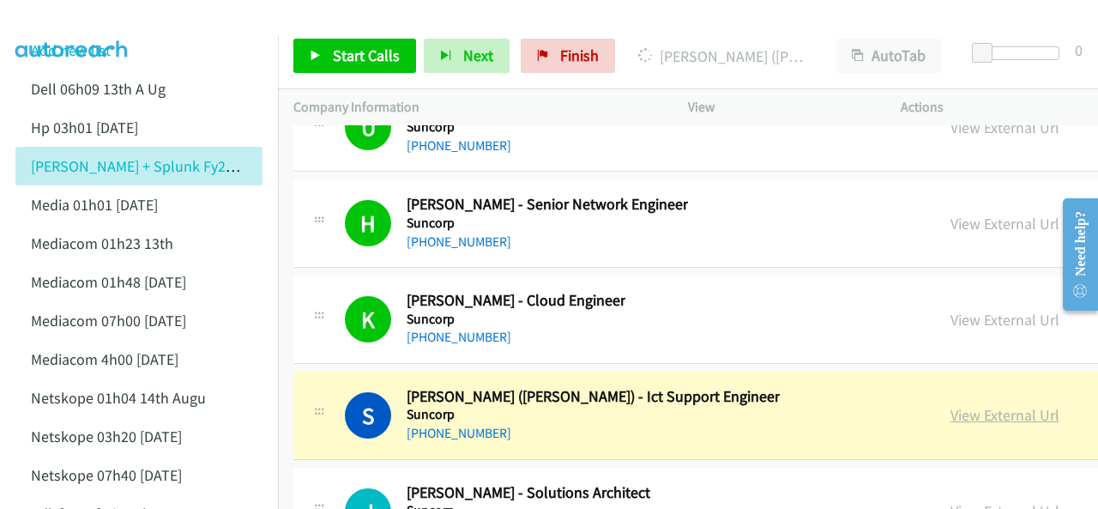
click at [957, 405] on link "View External Url" at bounding box center [1005, 415] width 109 height 20
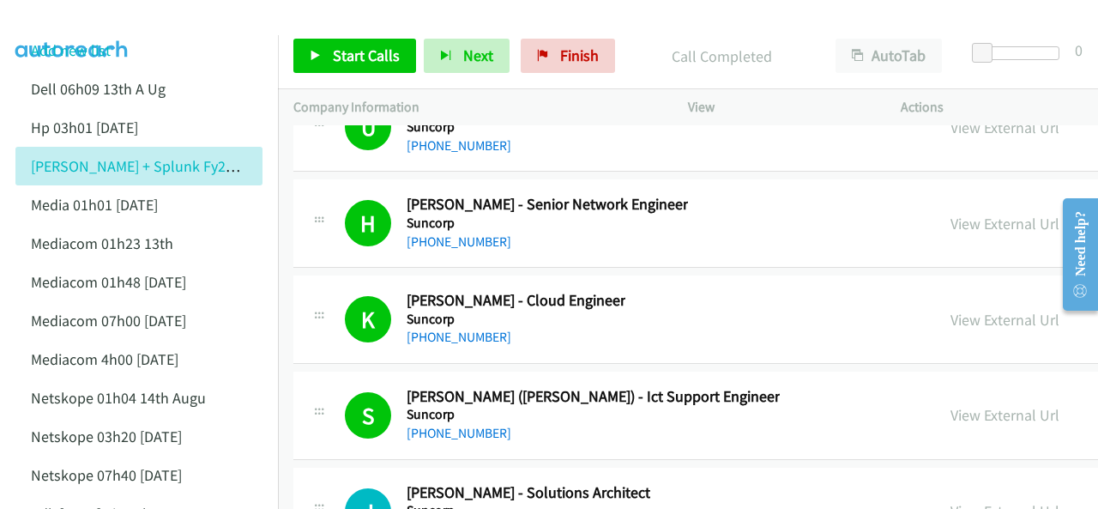
scroll to position [35443, 0]
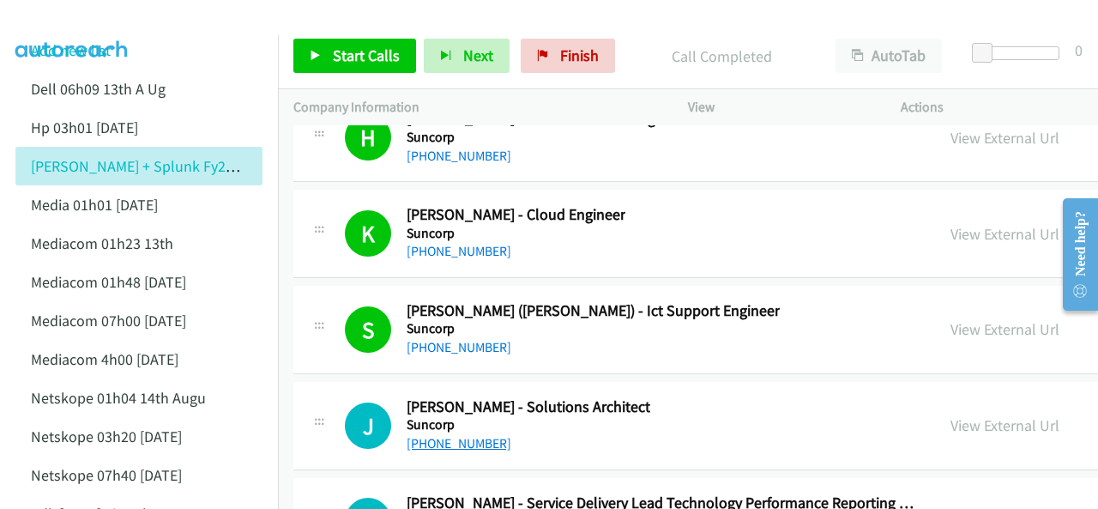
click at [436, 435] on link "[PHONE_NUMBER]" at bounding box center [459, 443] width 105 height 16
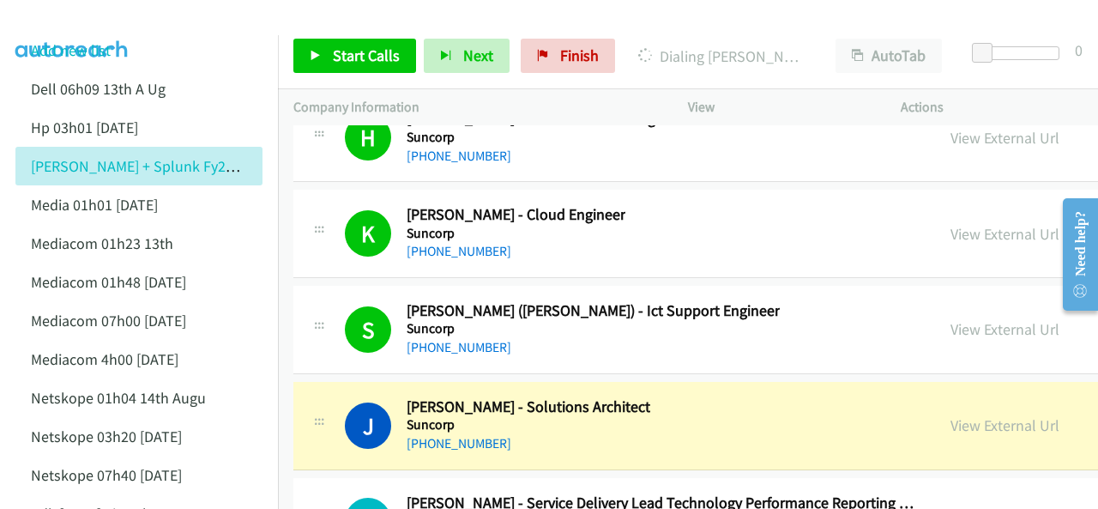
click at [44, 22] on img at bounding box center [72, 30] width 129 height 60
click at [70, 16] on img at bounding box center [72, 30] width 129 height 60
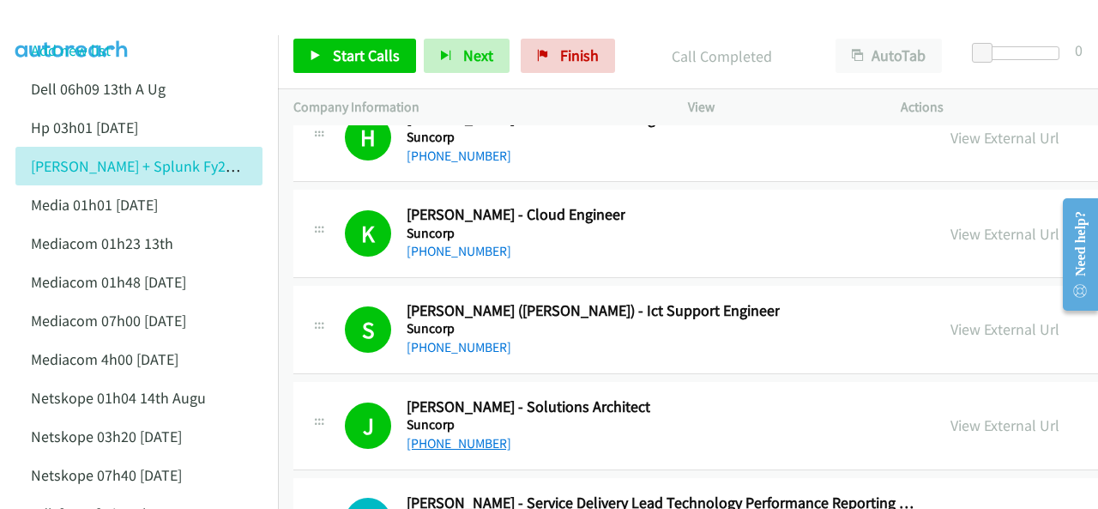
click at [477, 435] on link "[PHONE_NUMBER]" at bounding box center [459, 443] width 105 height 16
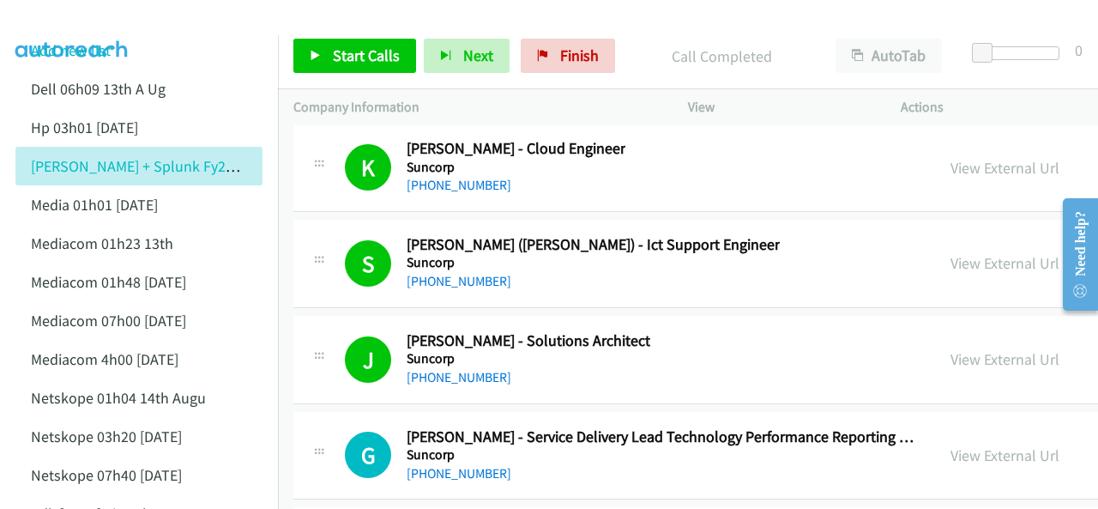
scroll to position [35528, 0]
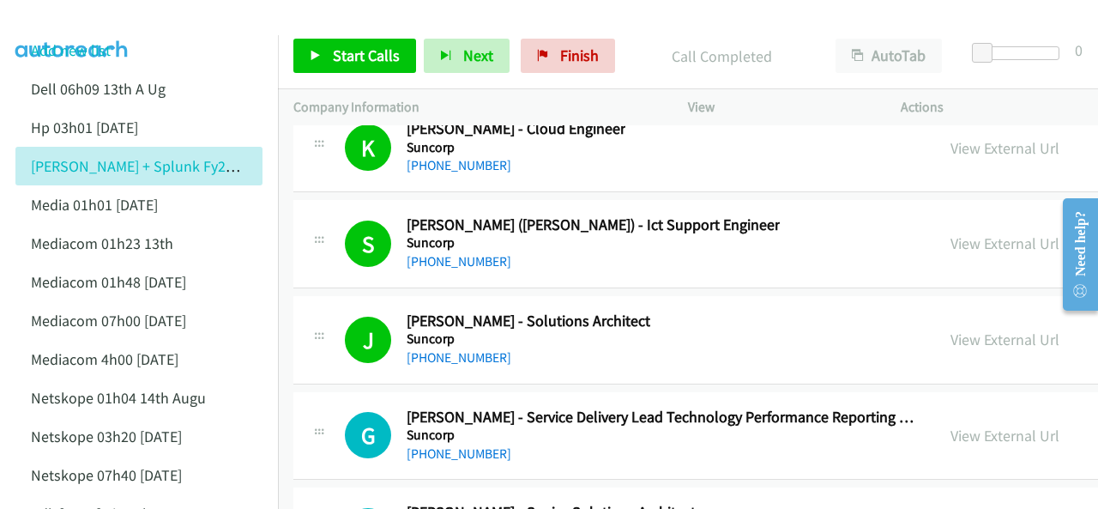
click at [69, 15] on img at bounding box center [72, 30] width 129 height 60
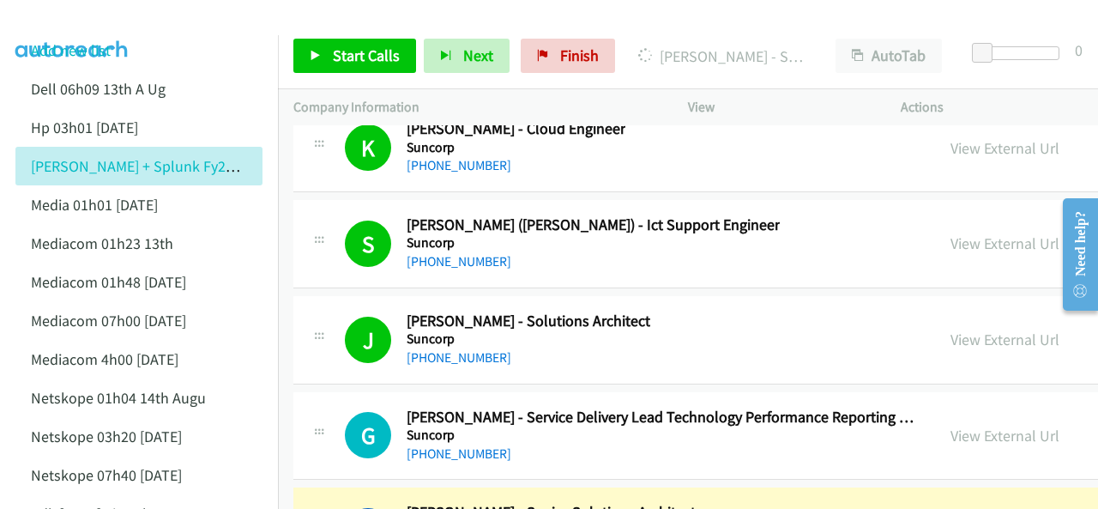
scroll to position [35614, 0]
